Goal: Navigation & Orientation: Find specific page/section

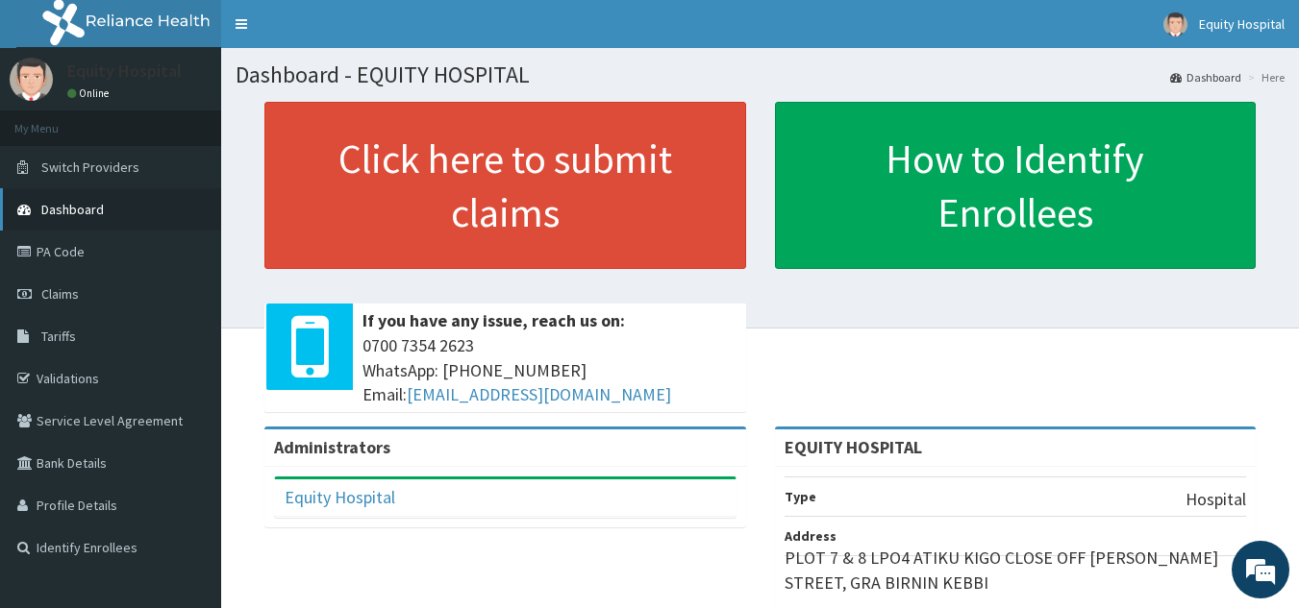
click at [102, 210] on span "Dashboard" at bounding box center [72, 209] width 62 height 17
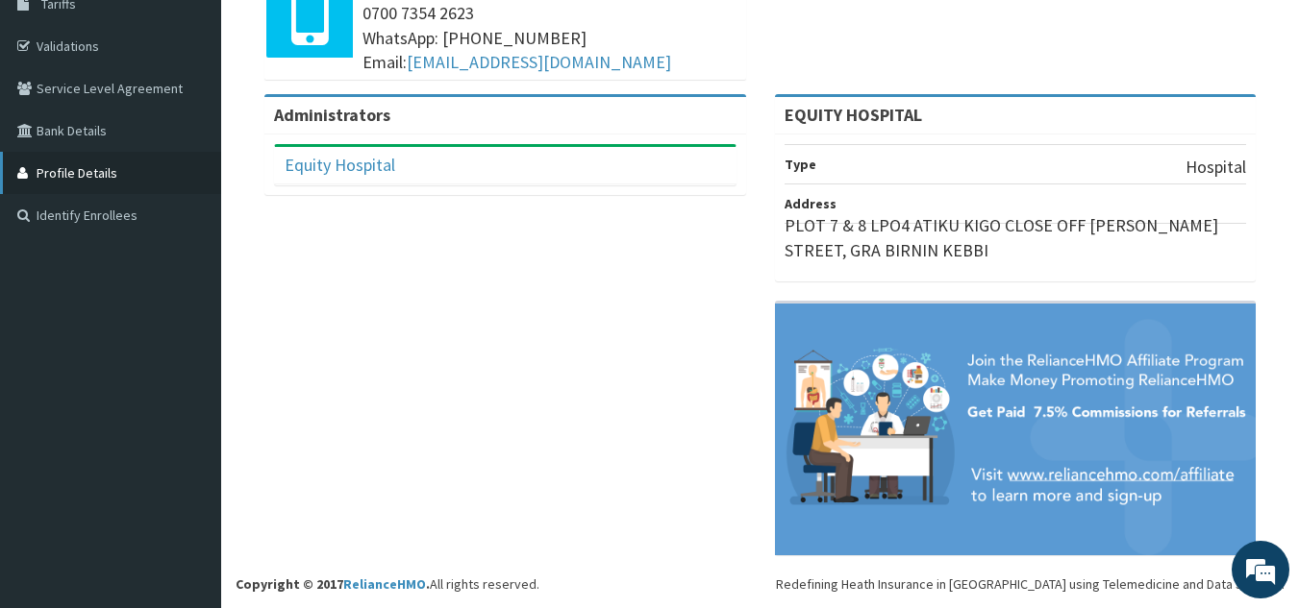
click at [79, 172] on link "Profile Details" at bounding box center [110, 173] width 221 height 42
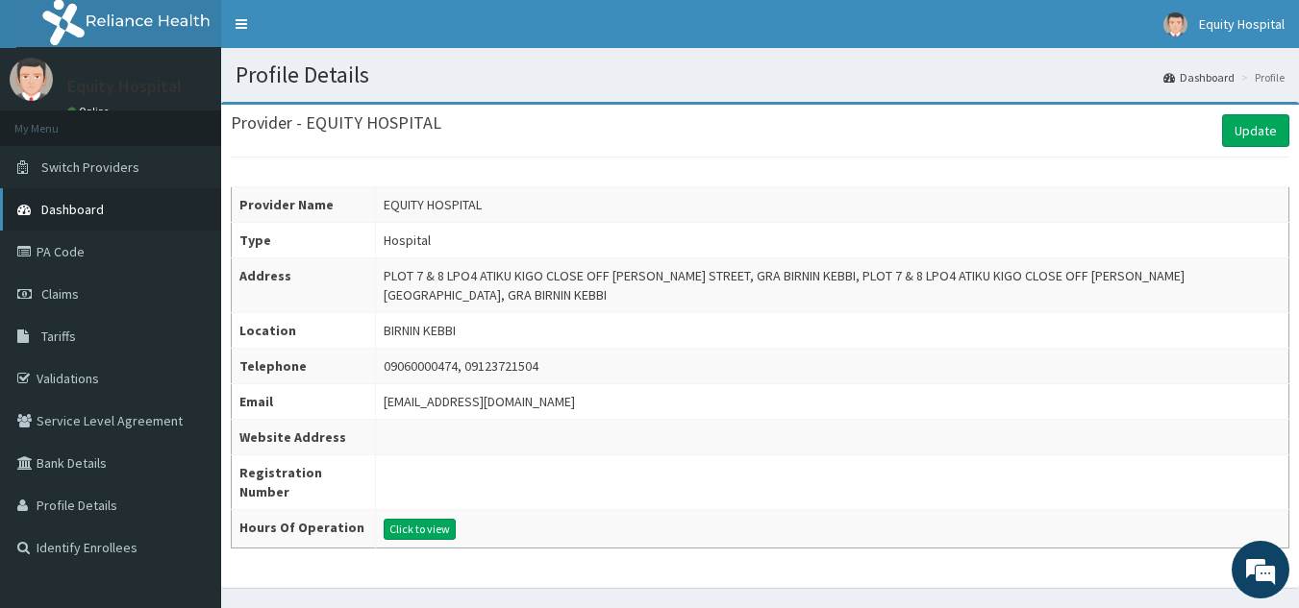
click at [90, 201] on span "Dashboard" at bounding box center [72, 209] width 62 height 17
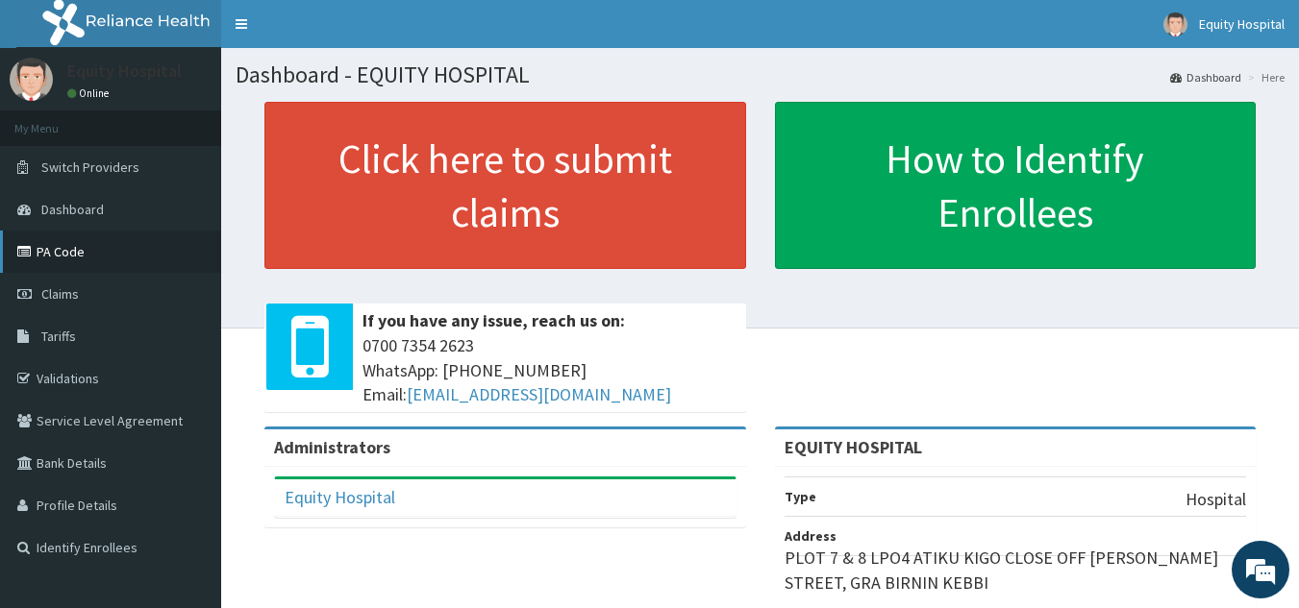
click at [86, 244] on link "PA Code" at bounding box center [110, 252] width 221 height 42
